Goal: Information Seeking & Learning: Find specific fact

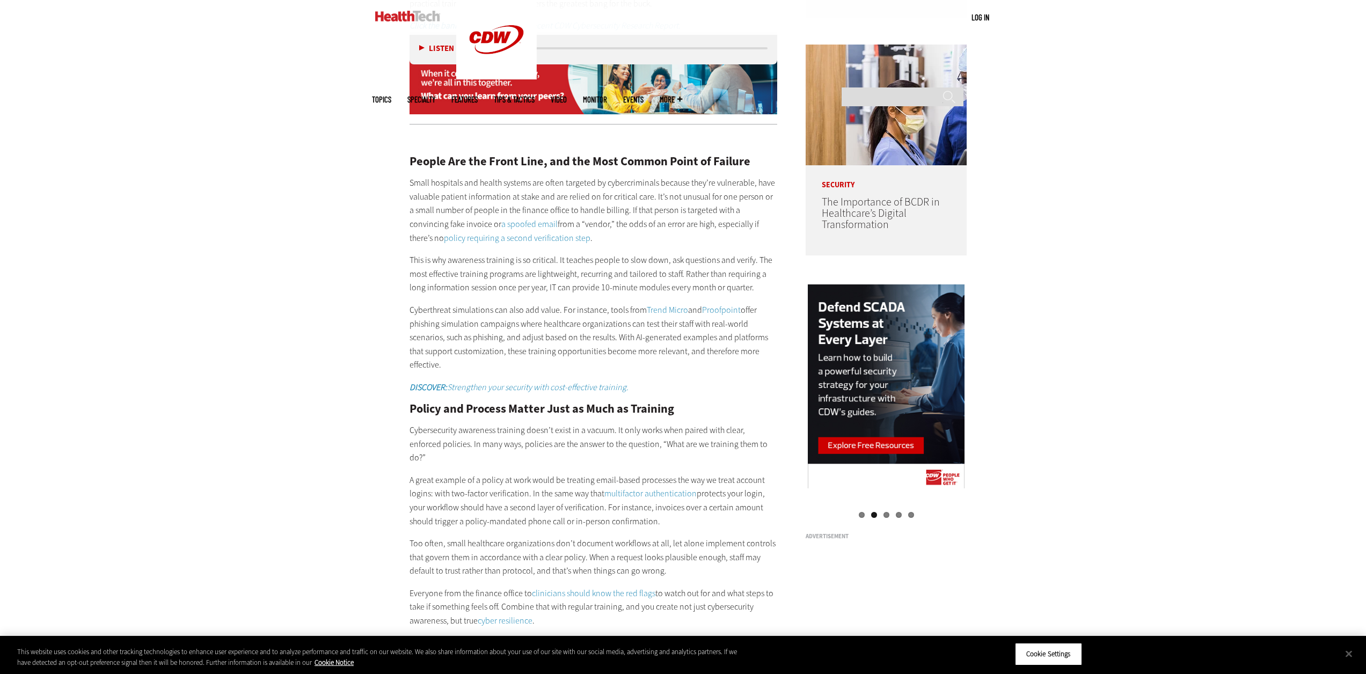
scroll to position [1235, 0]
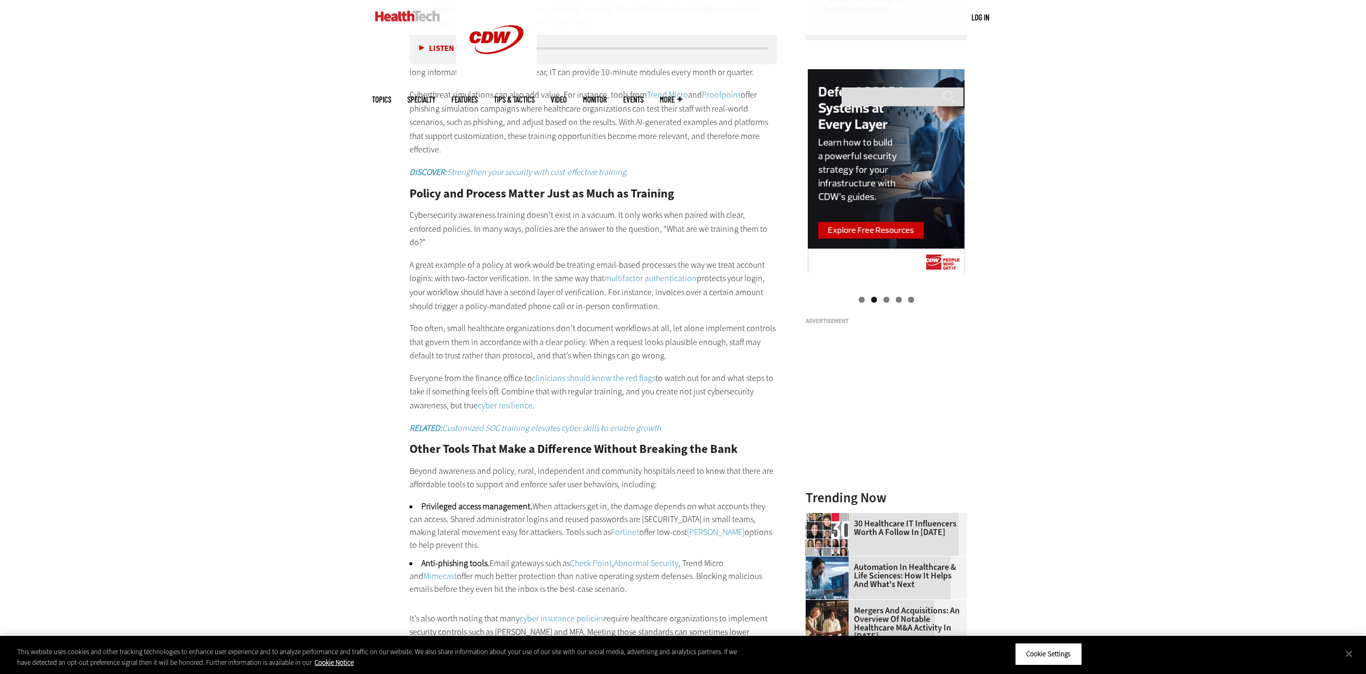
click at [468, 330] on p "Too often, small healthcare organizations don’t document workflows at all, let …" at bounding box center [594, 342] width 368 height 41
click at [431, 288] on p "A great example of a policy at work would be treating email-based processes the…" at bounding box center [594, 285] width 368 height 55
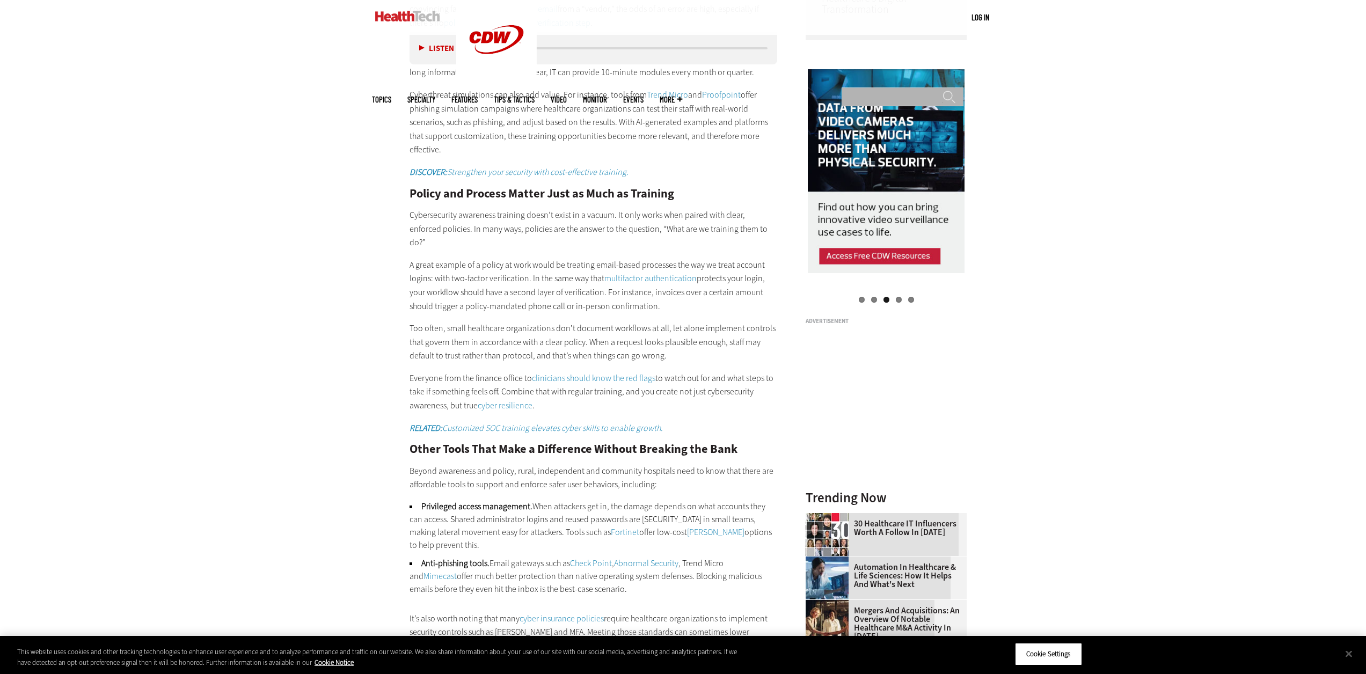
click at [874, 87] on input "Search" at bounding box center [903, 96] width 122 height 19
type input "**********"
click at [943, 90] on input "******" at bounding box center [949, 100] width 13 height 21
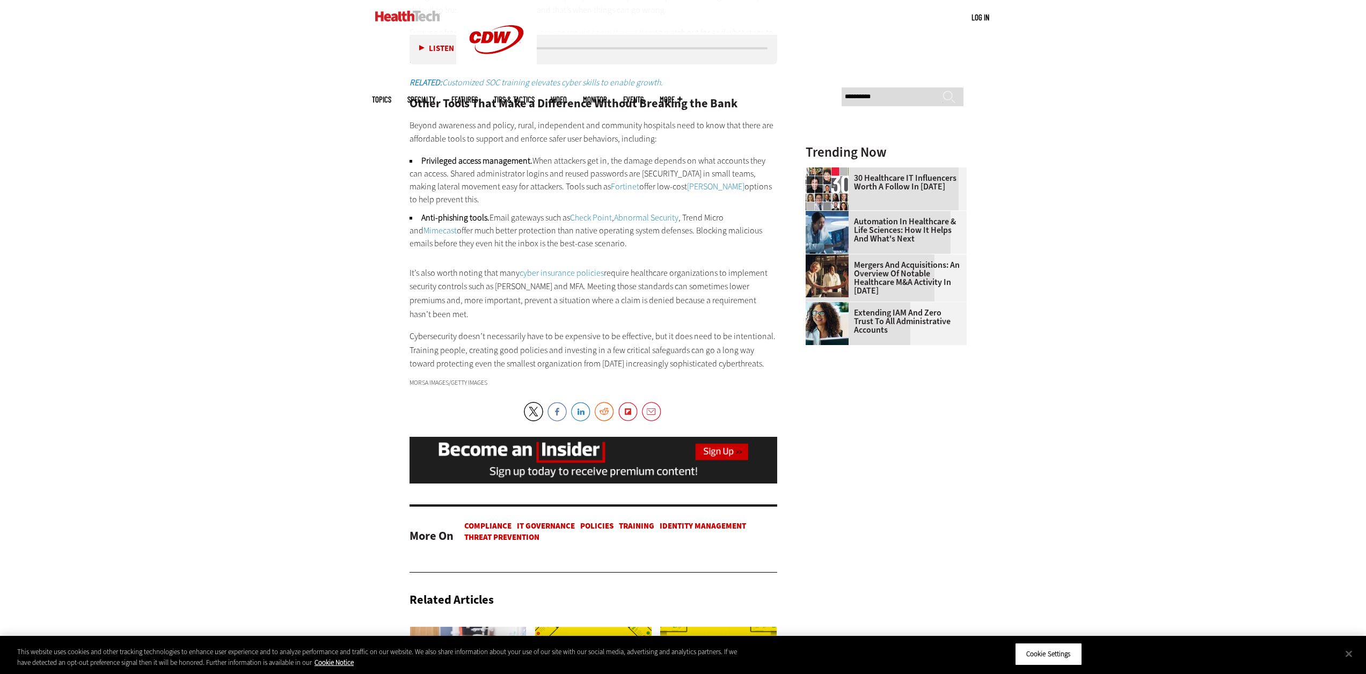
scroll to position [1610, 0]
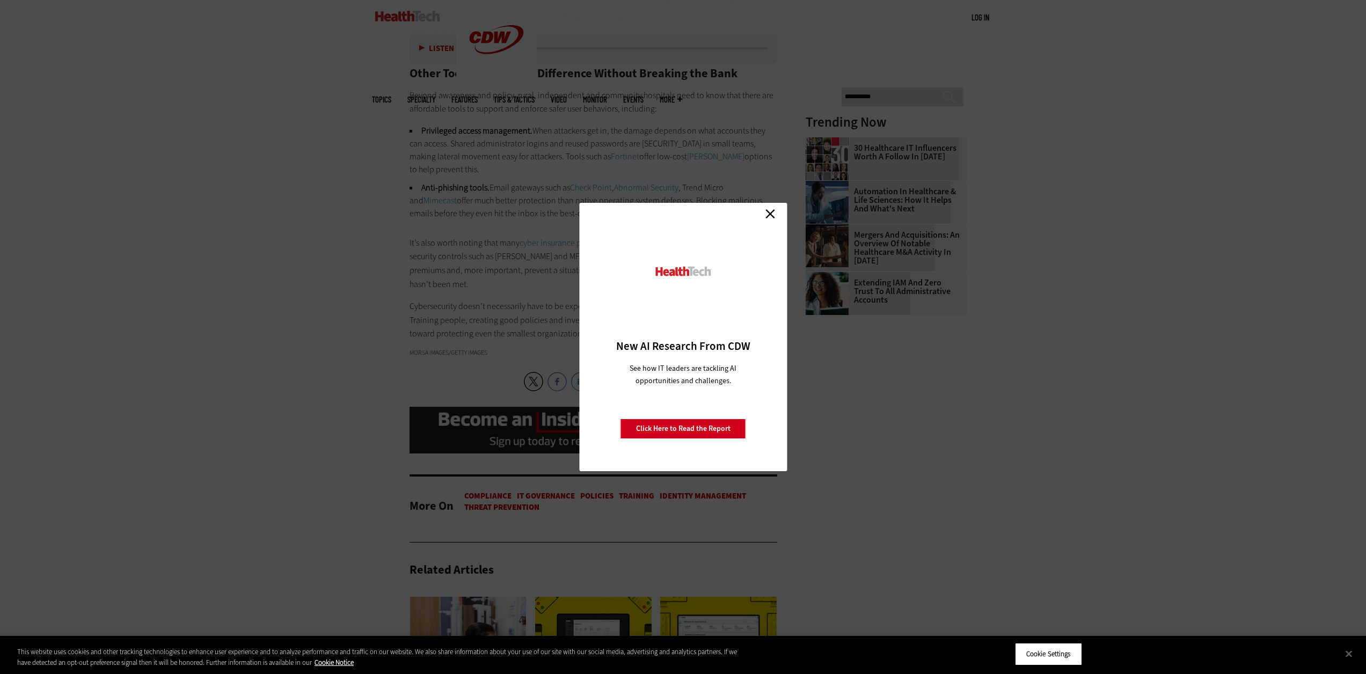
click at [767, 211] on link "Close" at bounding box center [770, 214] width 16 height 16
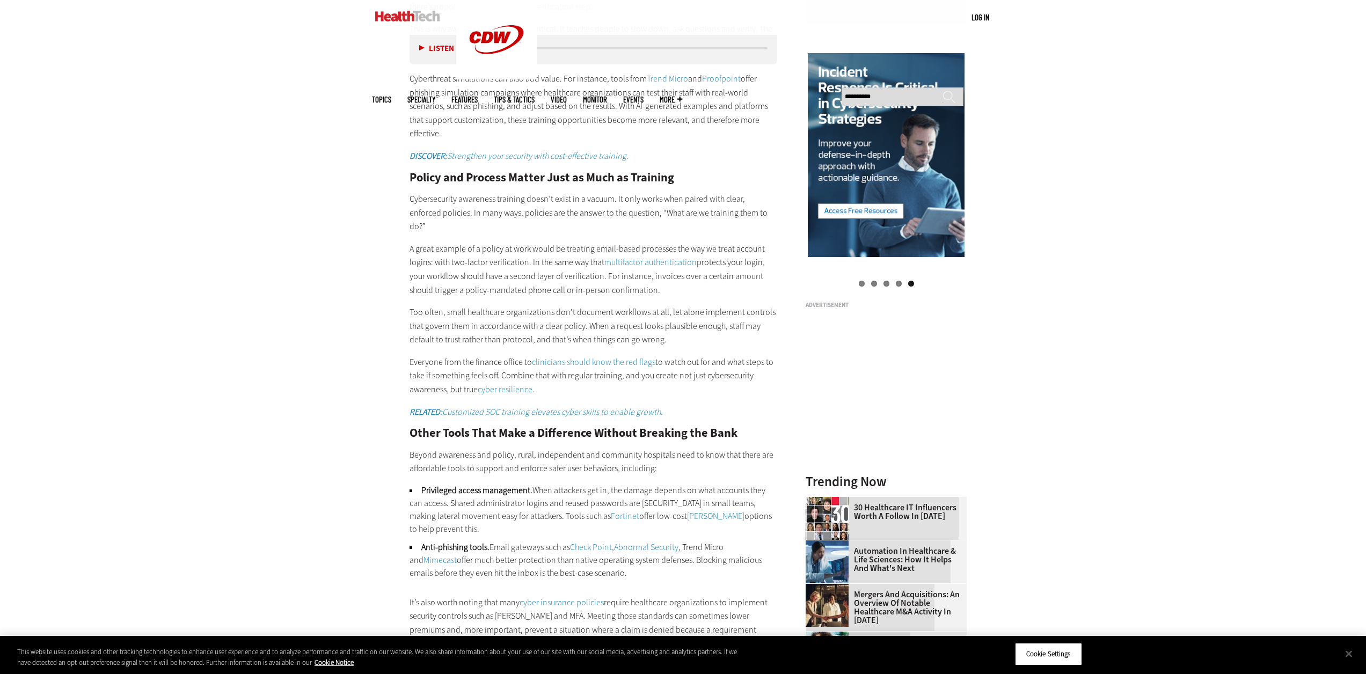
scroll to position [1288, 0]
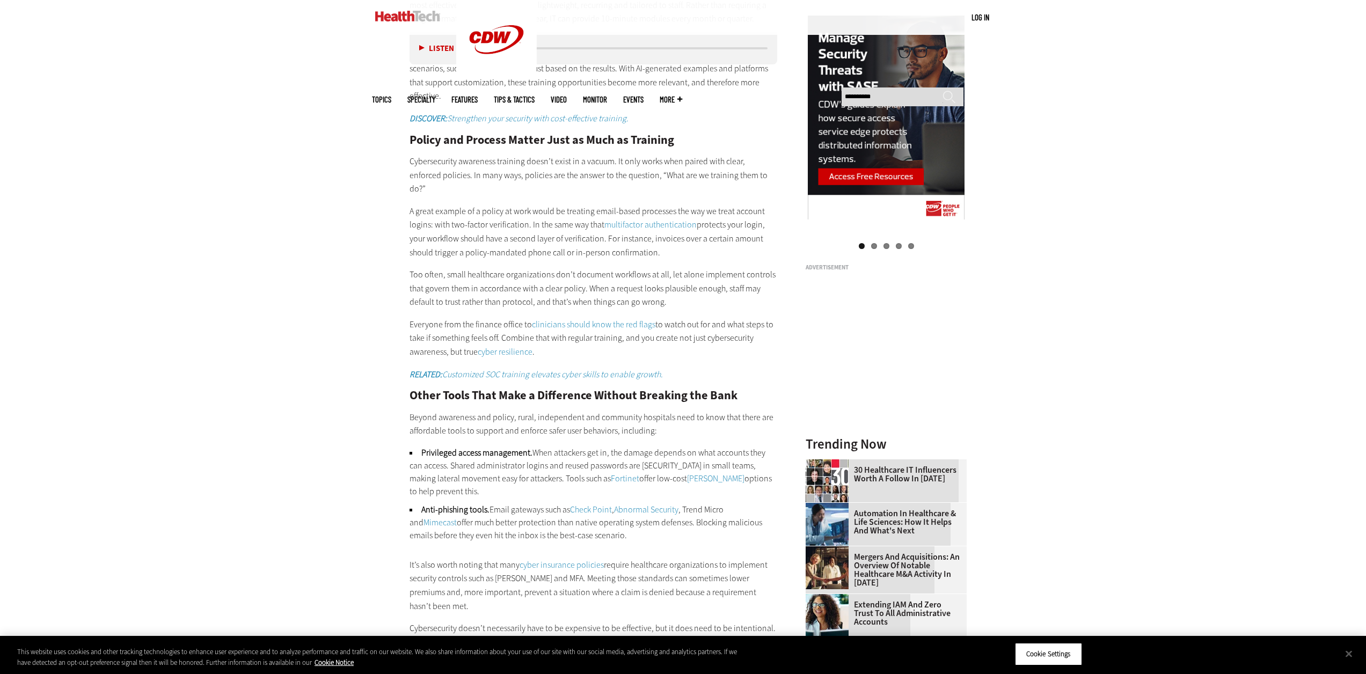
click at [483, 241] on p "A great example of a policy at work would be treating email-based processes the…" at bounding box center [594, 232] width 368 height 55
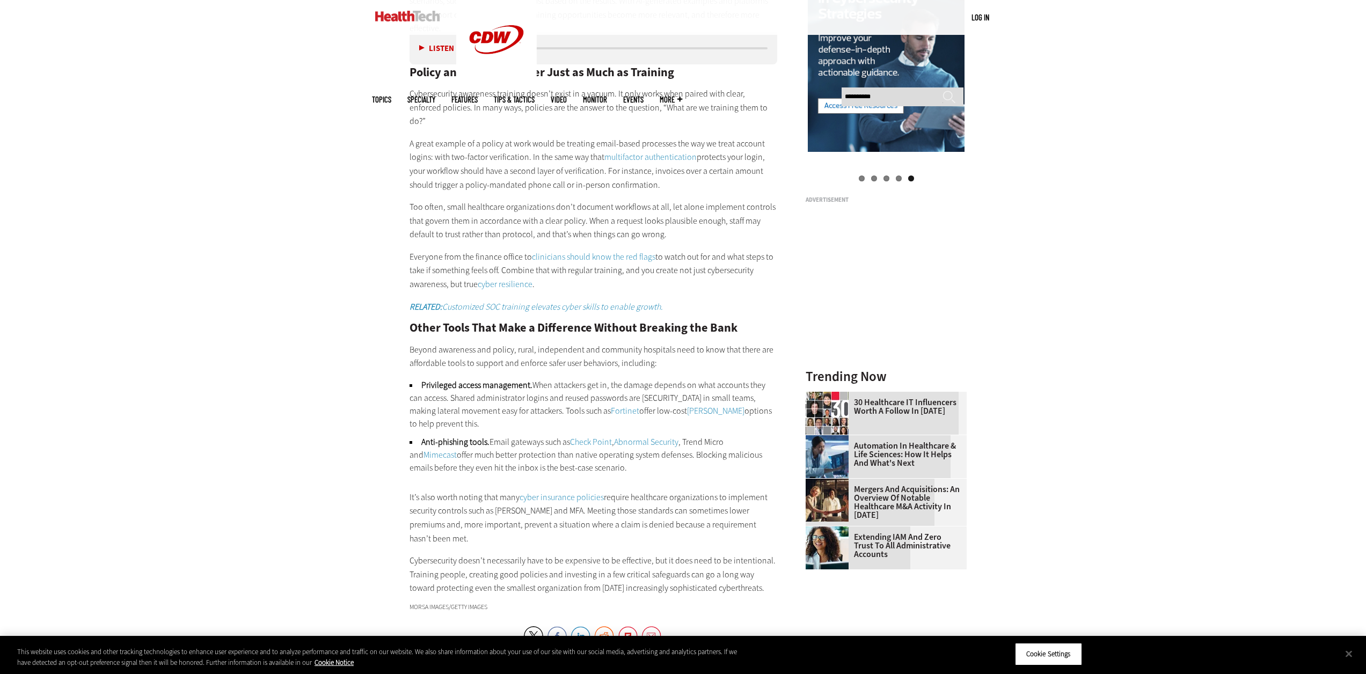
scroll to position [1503, 0]
